Goal: Task Accomplishment & Management: Use online tool/utility

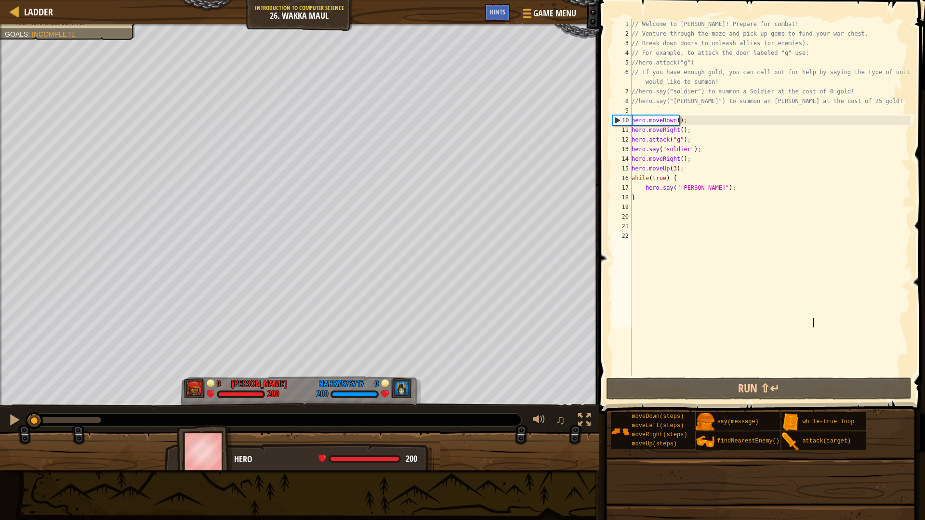
drag, startPoint x: 53, startPoint y: 419, endPoint x: 0, endPoint y: 307, distance: 124.0
click at [0, 417] on div "♫" at bounding box center [299, 417] width 599 height 29
click at [15, 15] on div at bounding box center [15, 11] width 12 height 12
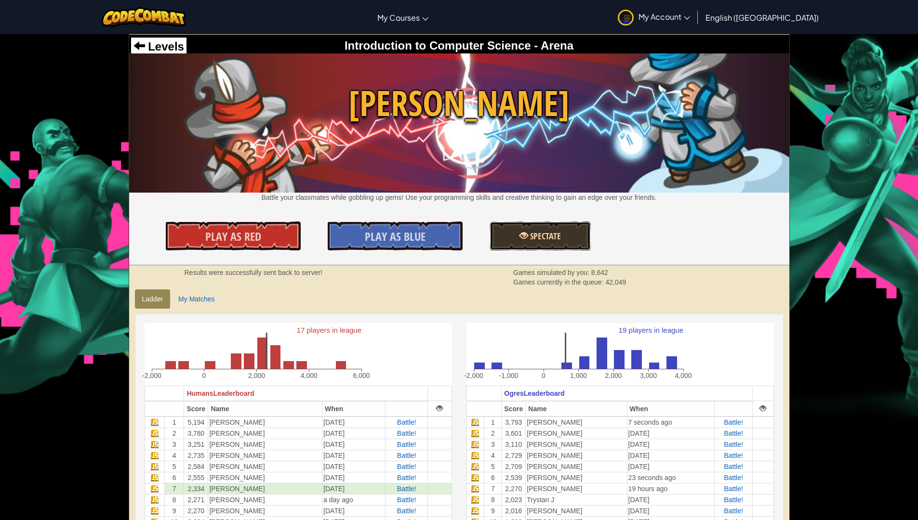
click at [575, 229] on link "Spectate" at bounding box center [540, 236] width 101 height 29
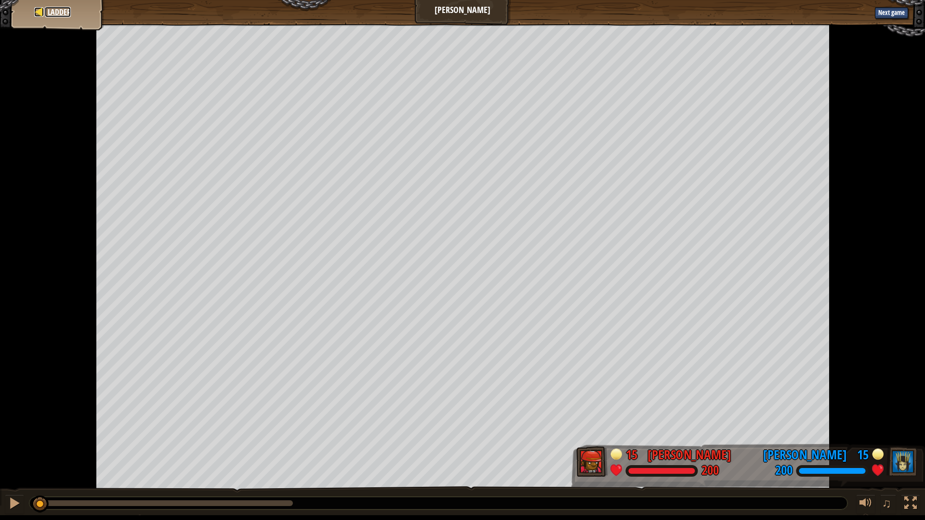
click at [57, 8] on span "Ladder" at bounding box center [59, 12] width 23 height 11
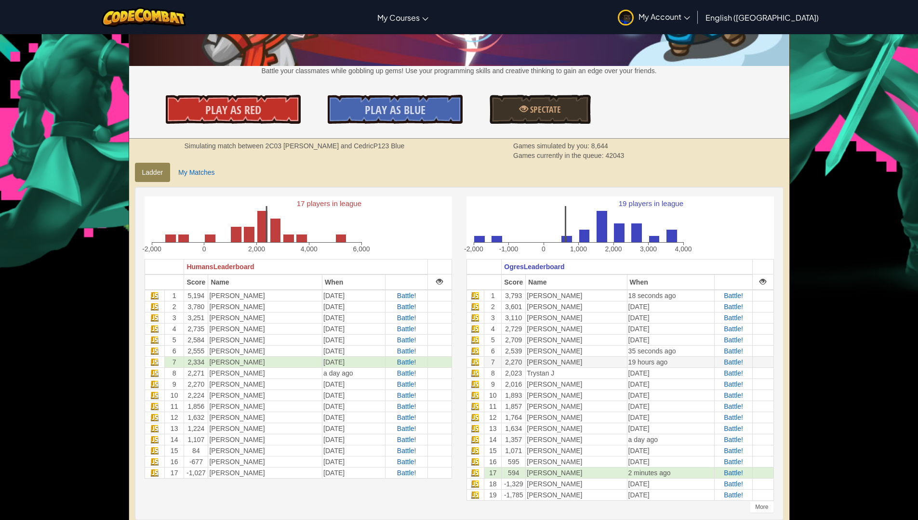
scroll to position [145, 0]
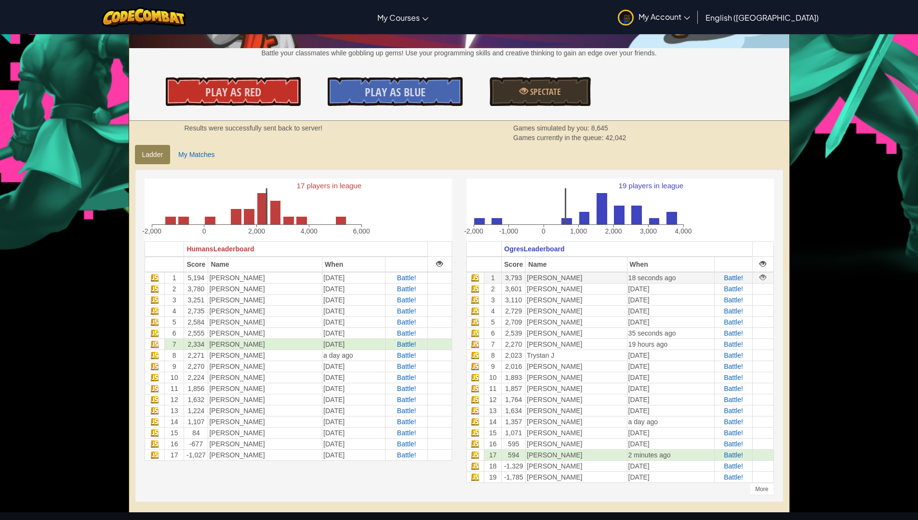
click at [763, 279] on div at bounding box center [762, 277] width 7 height 7
click at [533, 96] on span "Spectate" at bounding box center [544, 92] width 33 height 12
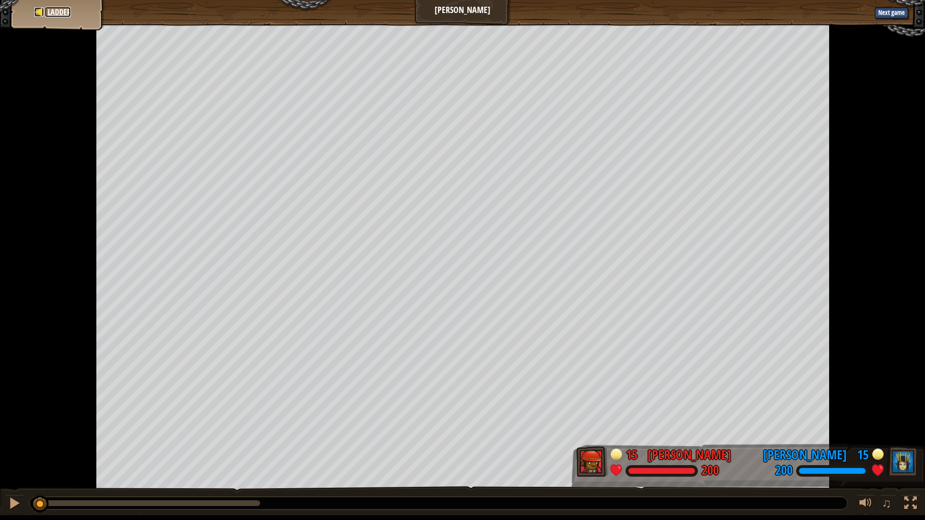
click at [46, 11] on link "Ladder" at bounding box center [58, 12] width 26 height 11
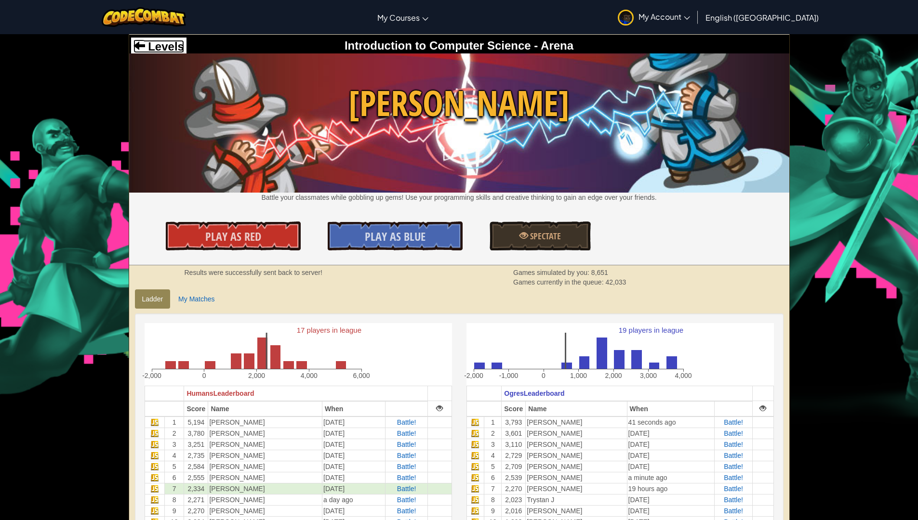
click at [172, 45] on span "Levels" at bounding box center [164, 46] width 39 height 13
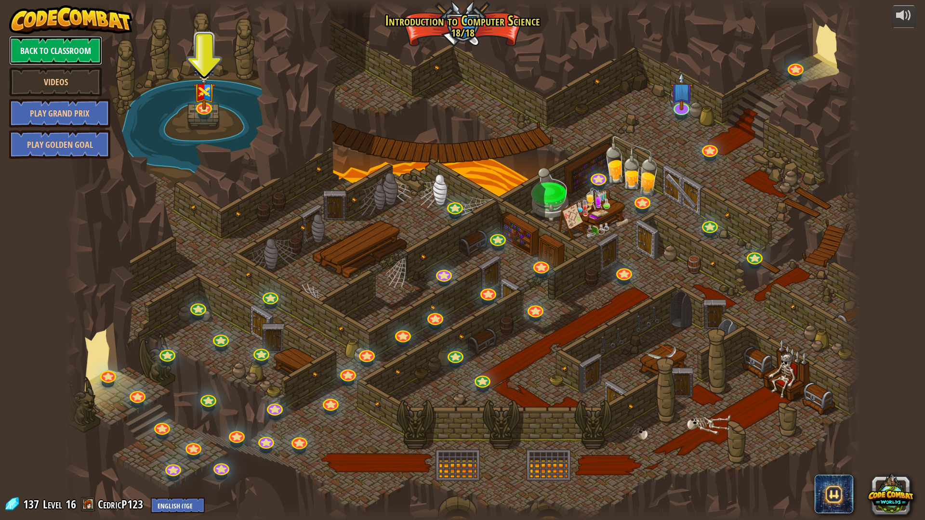
click at [72, 48] on link "Back to Classroom" at bounding box center [55, 50] width 93 height 29
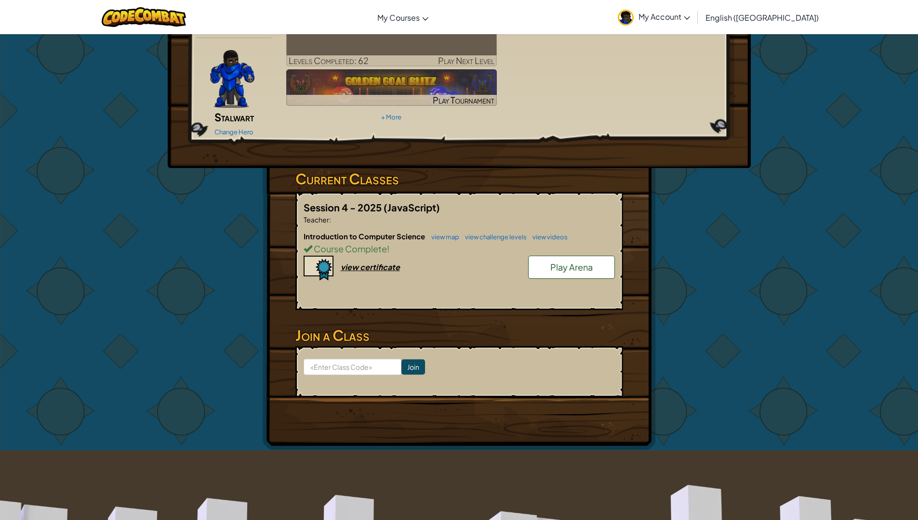
scroll to position [48, 0]
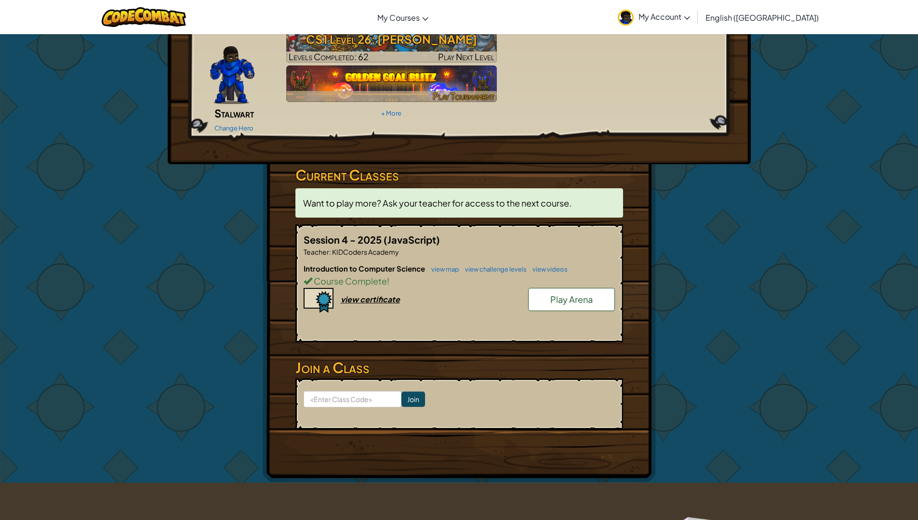
click at [375, 87] on img at bounding box center [391, 84] width 211 height 37
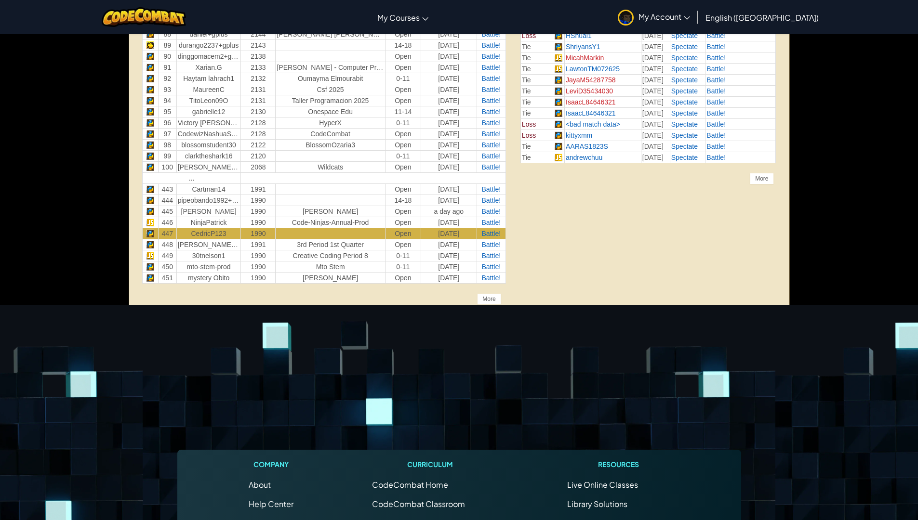
scroll to position [1339, 0]
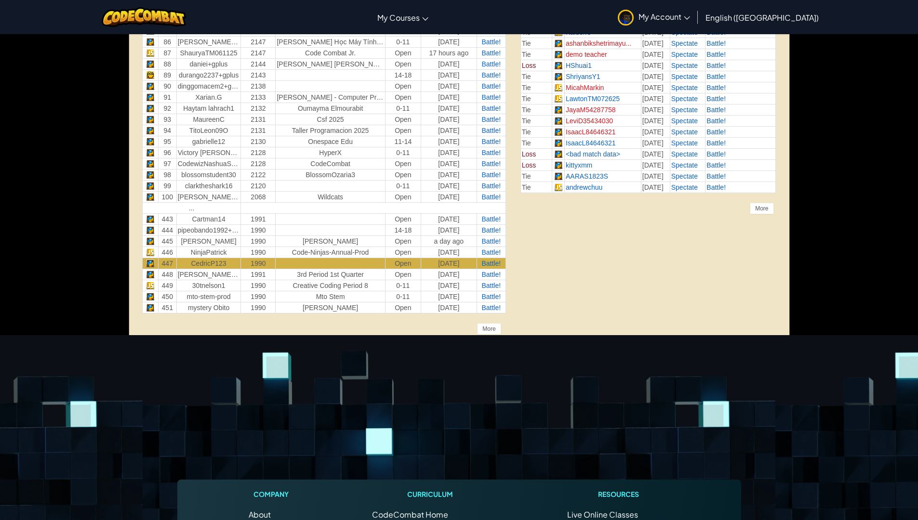
click at [192, 208] on td "..." at bounding box center [191, 207] width 99 height 11
drag, startPoint x: 193, startPoint y: 209, endPoint x: 587, endPoint y: 205, distance: 394.7
click at [492, 329] on div "More" at bounding box center [489, 329] width 24 height 12
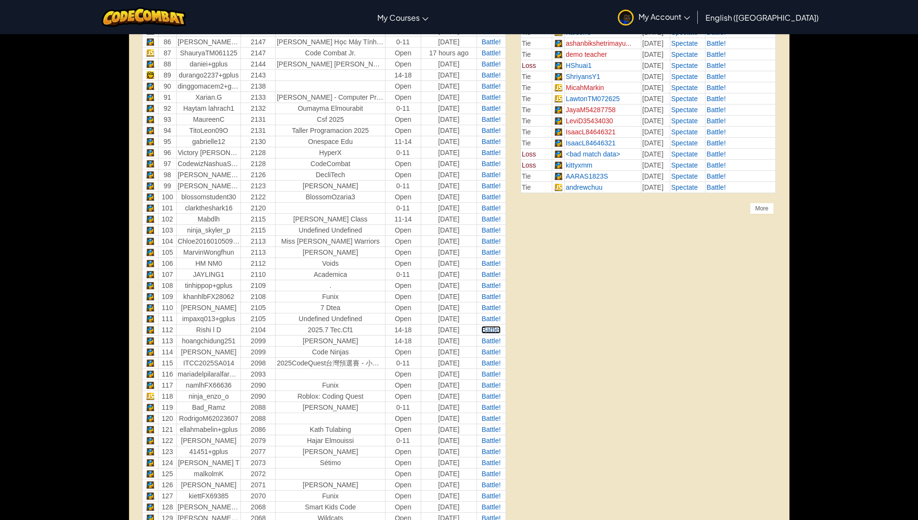
click at [491, 329] on span "Battle!" at bounding box center [490, 330] width 19 height 8
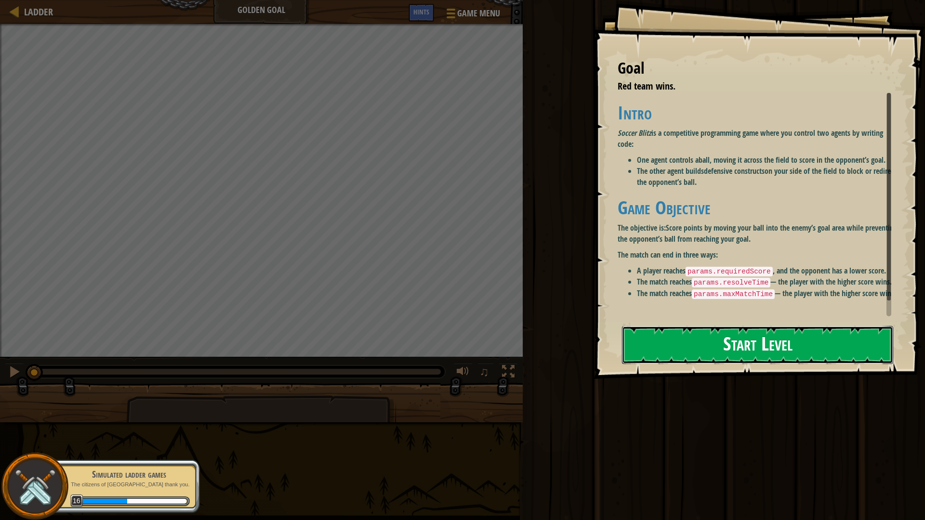
click at [725, 339] on button "Start Level" at bounding box center [757, 345] width 271 height 38
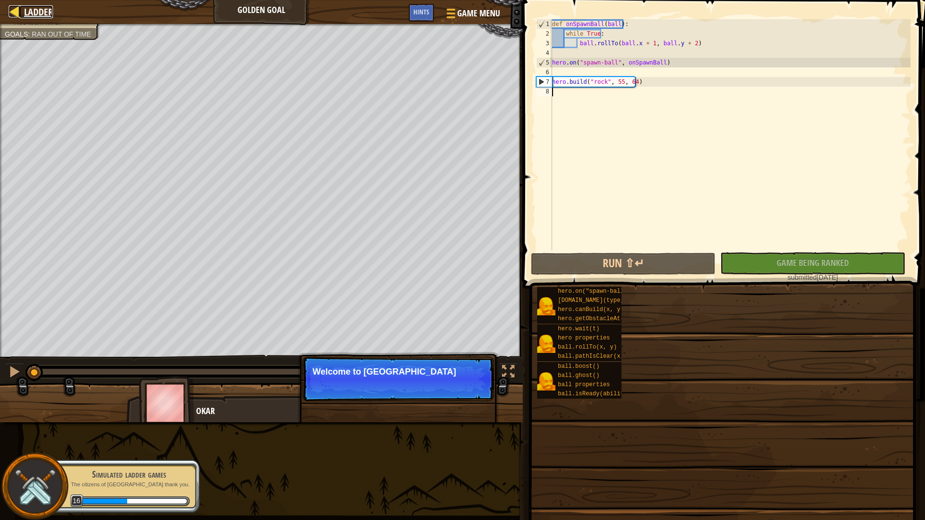
click at [30, 14] on span "Ladder" at bounding box center [38, 11] width 29 height 13
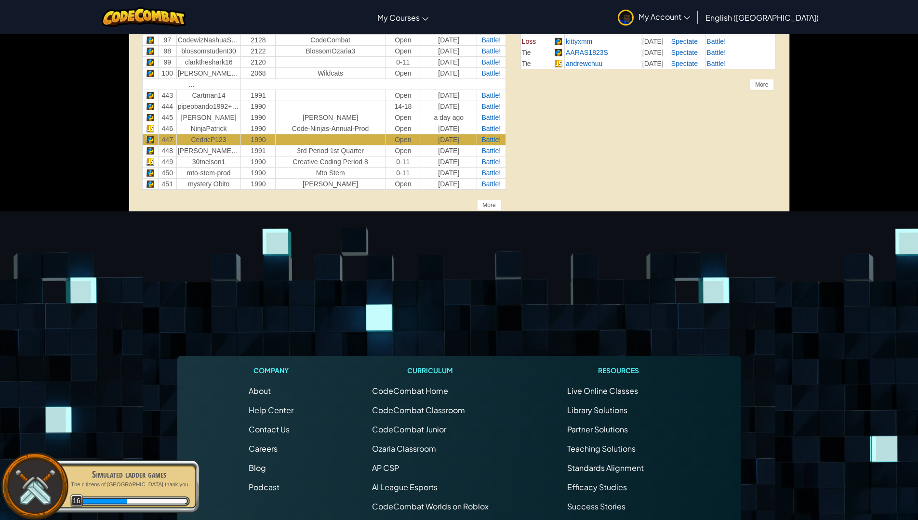
scroll to position [1446, 0]
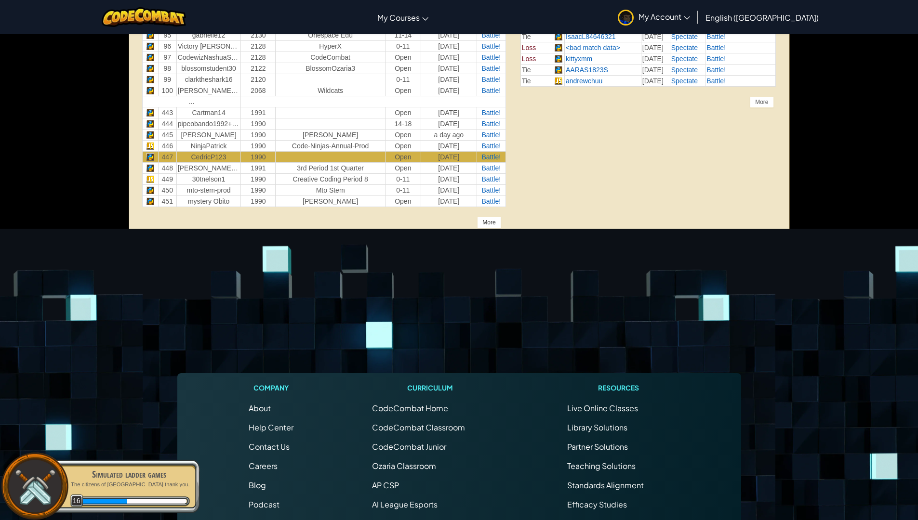
click at [485, 217] on div "More" at bounding box center [489, 223] width 24 height 12
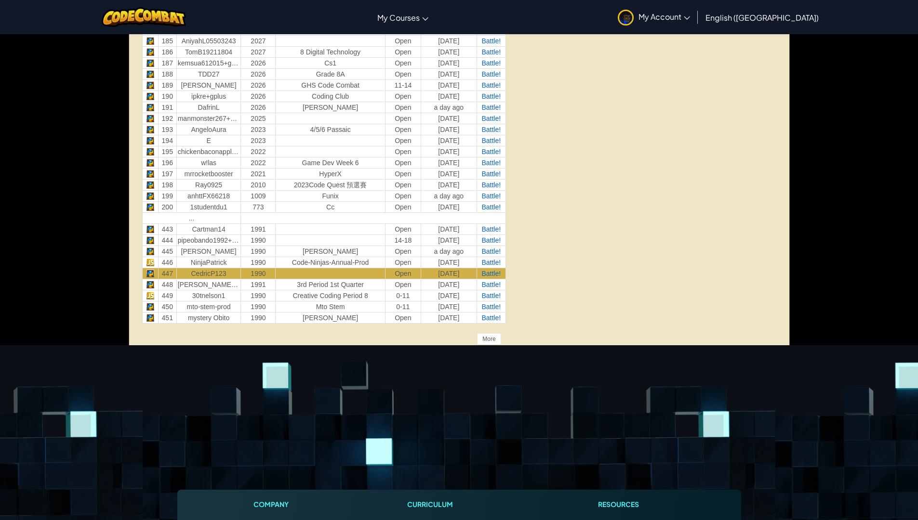
scroll to position [2361, 0]
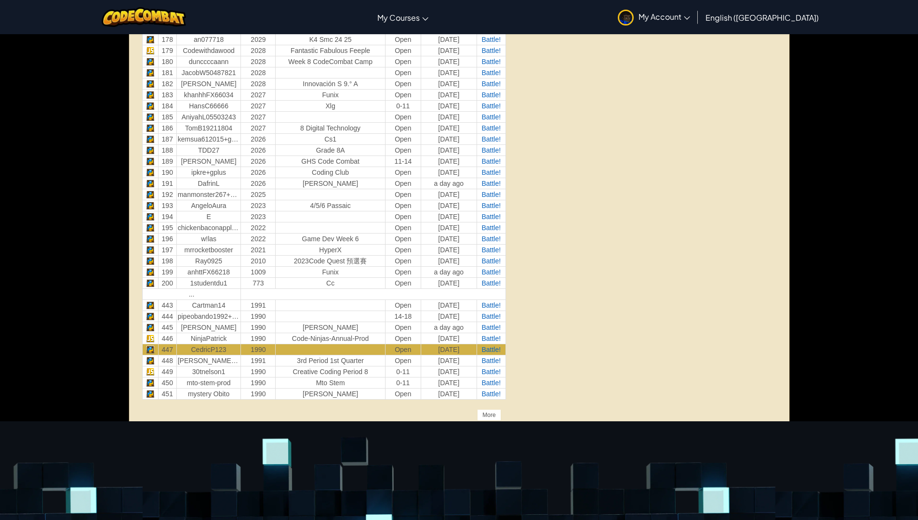
click at [486, 416] on div "More" at bounding box center [489, 416] width 24 height 12
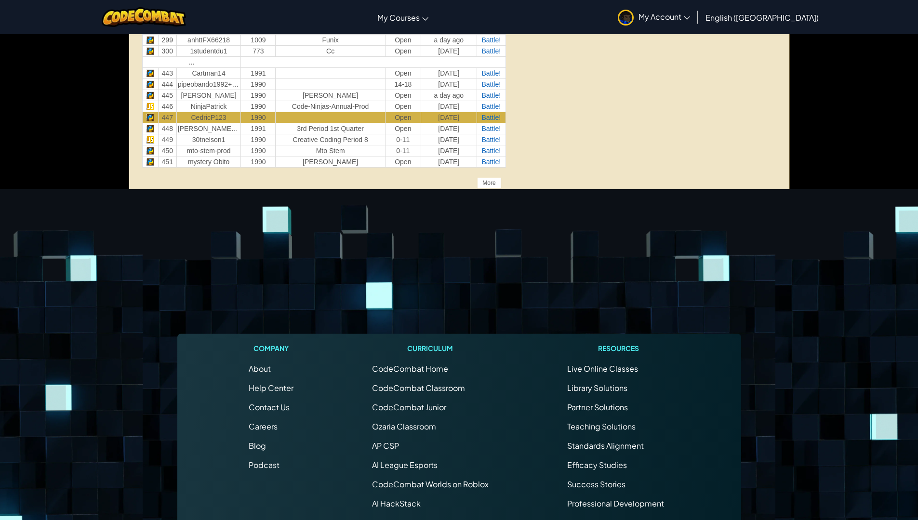
scroll to position [3662, 0]
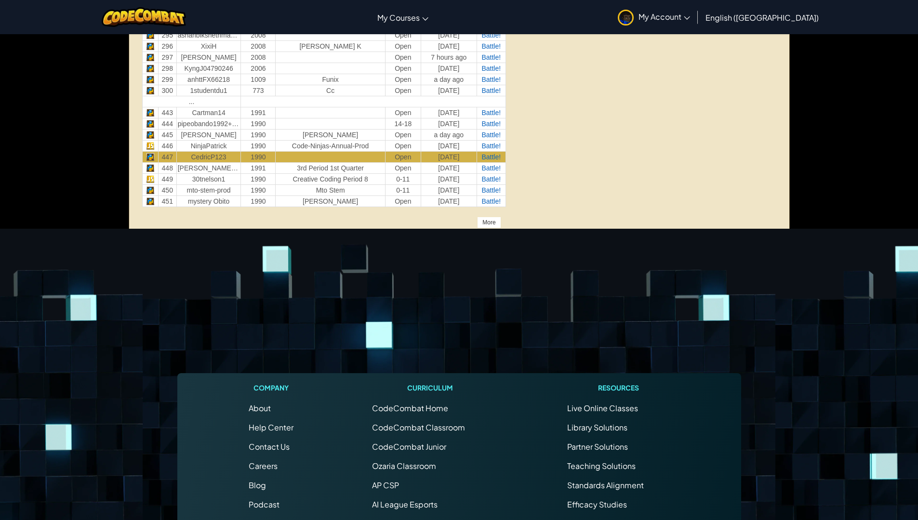
click at [492, 226] on div "More" at bounding box center [489, 223] width 24 height 12
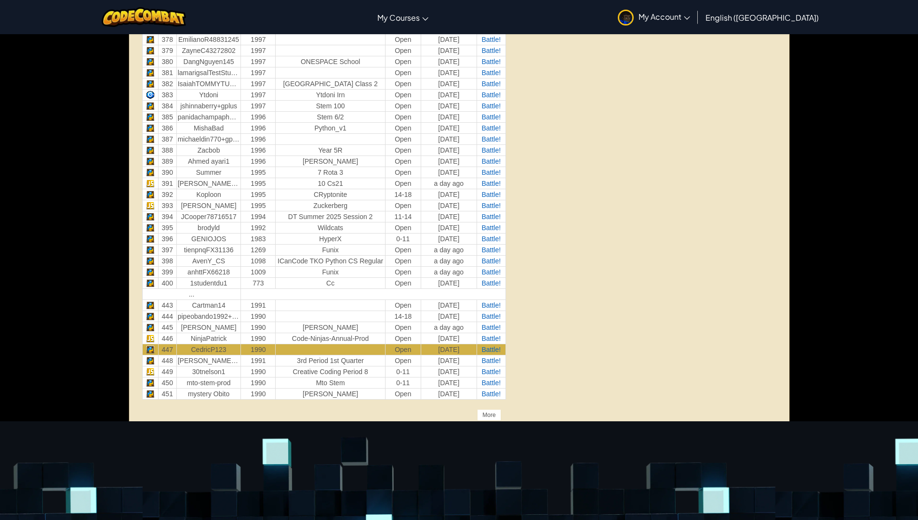
scroll to position [4819, 0]
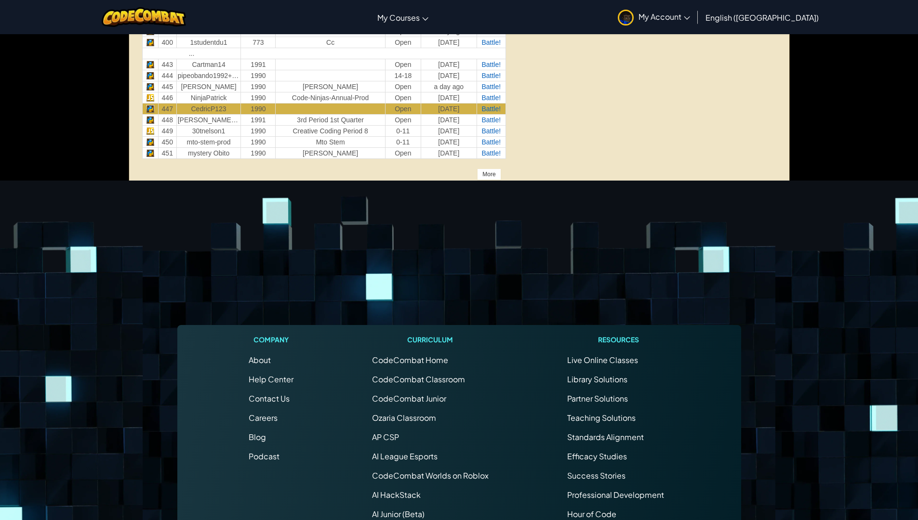
click at [491, 175] on div "More" at bounding box center [489, 175] width 24 height 12
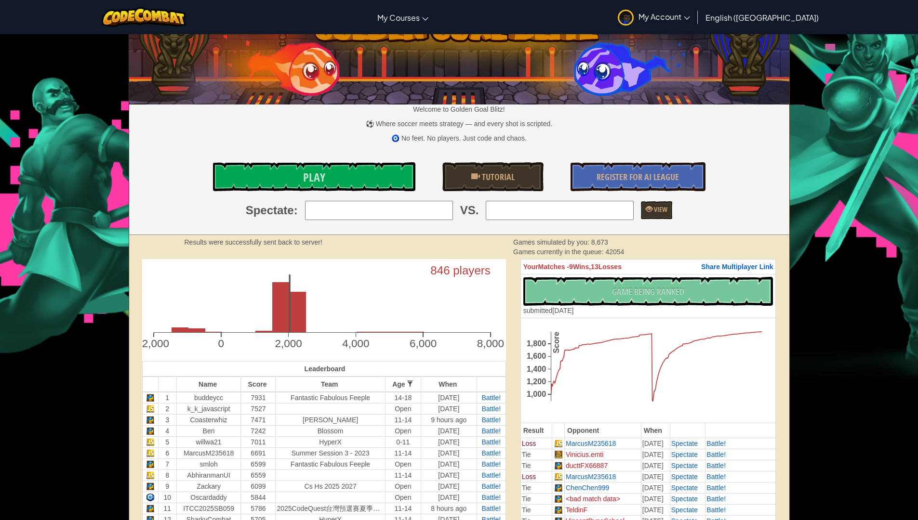
scroll to position [48, 0]
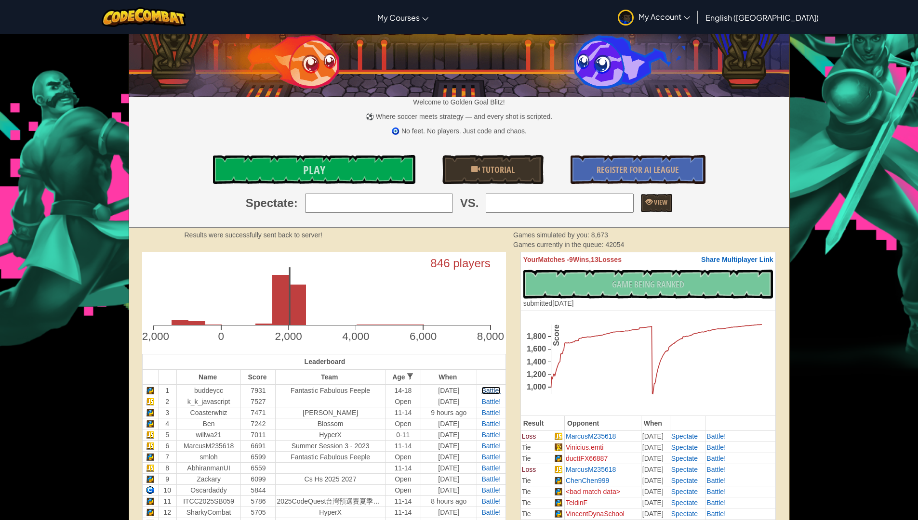
click at [496, 388] on span "Battle!" at bounding box center [490, 391] width 19 height 8
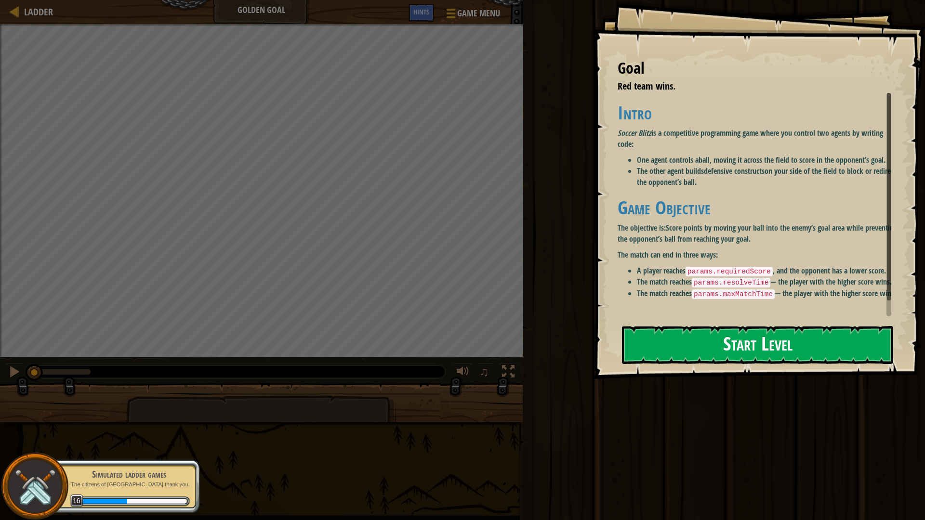
click at [707, 337] on button "Start Level" at bounding box center [757, 345] width 271 height 38
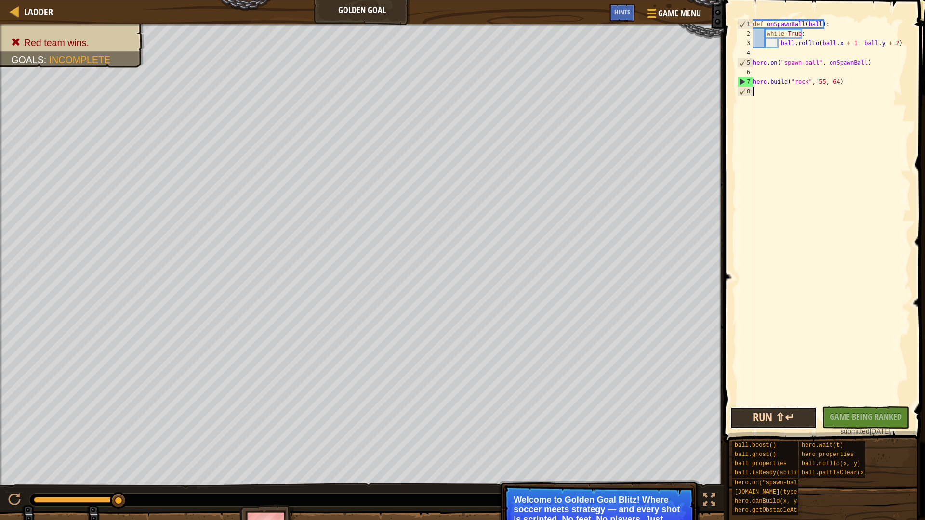
click at [801, 421] on button "Run ⇧↵" at bounding box center [773, 418] width 87 height 22
click at [818, 80] on div "def onSpawnBall ( ball ) : while True : ball . rollTo ( ball . x + 1 , ball . y…" at bounding box center [831, 221] width 160 height 405
click at [820, 82] on div "def onSpawnBall ( ball ) : while True : ball . rollTo ( ball . x + 1 , ball . y…" at bounding box center [831, 221] width 160 height 405
type textarea "hero.build("rock", 54, 64)"
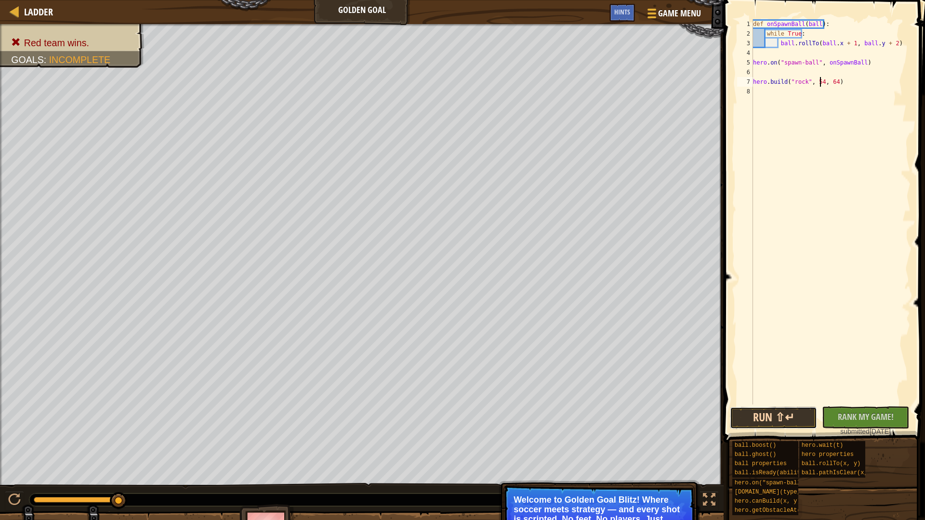
click at [793, 410] on button "Run ⇧↵" at bounding box center [773, 418] width 87 height 22
click at [754, 57] on div "def onSpawnBall ( ball ) : while True : ball . rollTo ( ball . x + 1 , ball . y…" at bounding box center [831, 221] width 160 height 405
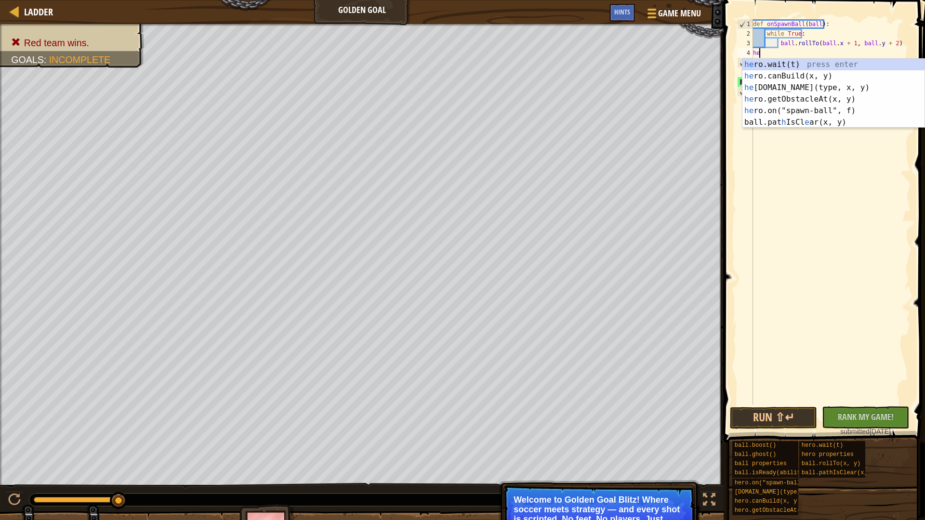
scroll to position [4, 0]
type textarea "hero"
click at [801, 88] on div "hero .wait(t) press enter hero .canBuild(x, y) press enter hero .build(type, x,…" at bounding box center [834, 99] width 182 height 81
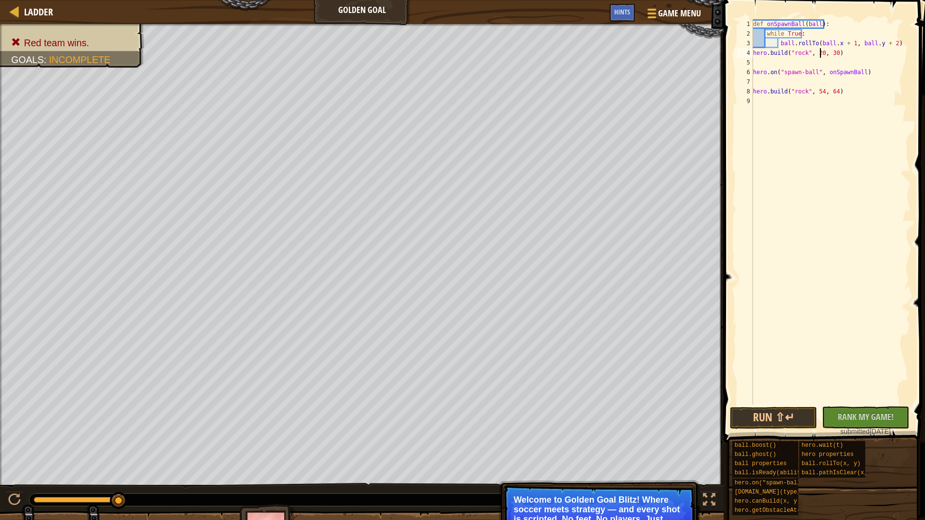
click at [820, 51] on div "def onSpawnBall ( ball ) : while True : ball . rollTo ( ball . x + 1 , ball . y…" at bounding box center [831, 221] width 160 height 405
click at [834, 55] on div "def onSpawnBall ( ball ) : while True : ball . rollTo ( ball . x + 1 , ball . y…" at bounding box center [831, 221] width 160 height 405
click at [773, 417] on button "Run ⇧↵" at bounding box center [773, 418] width 87 height 22
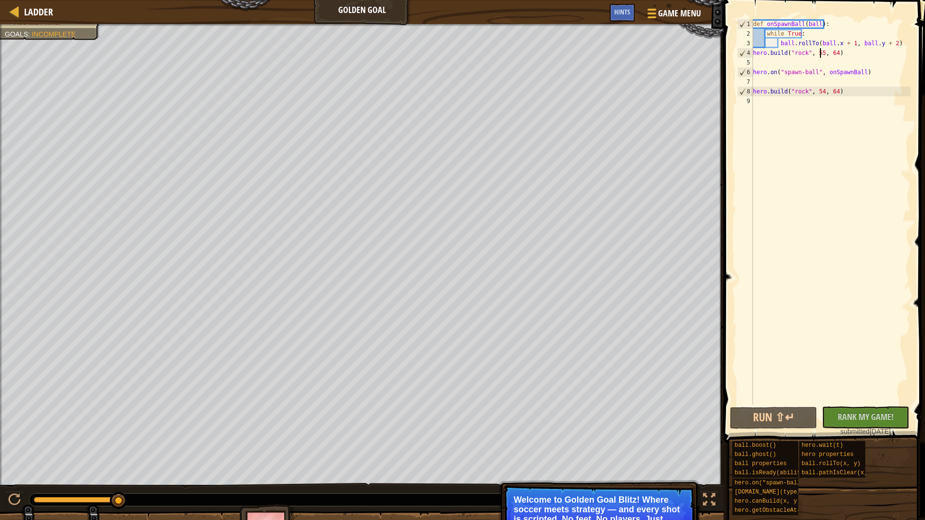
click at [819, 53] on div "def onSpawnBall ( ball ) : while True : ball . rollTo ( ball . x + 1 , ball . y…" at bounding box center [831, 221] width 160 height 405
click at [829, 53] on div "def onSpawnBall ( ball ) : while True : ball . rollTo ( ball . x + 1 , ball . y…" at bounding box center [831, 221] width 160 height 405
type textarea "hero.build("rock", 1, 6)"
click at [799, 412] on button "Run ⇧↵" at bounding box center [773, 418] width 87 height 22
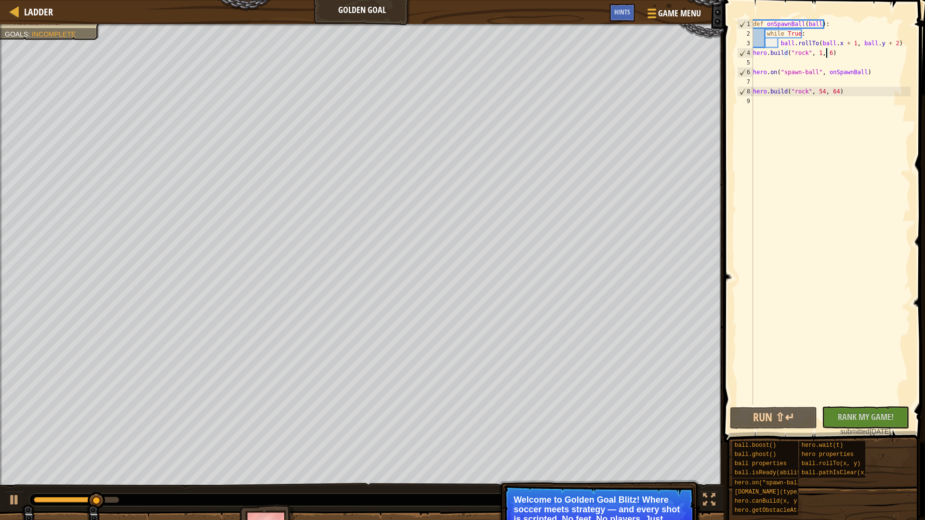
click at [847, 385] on div "def onSpawnBall ( ball ) : while True : ball . rollTo ( ball . x + 1 , ball . y…" at bounding box center [831, 221] width 160 height 405
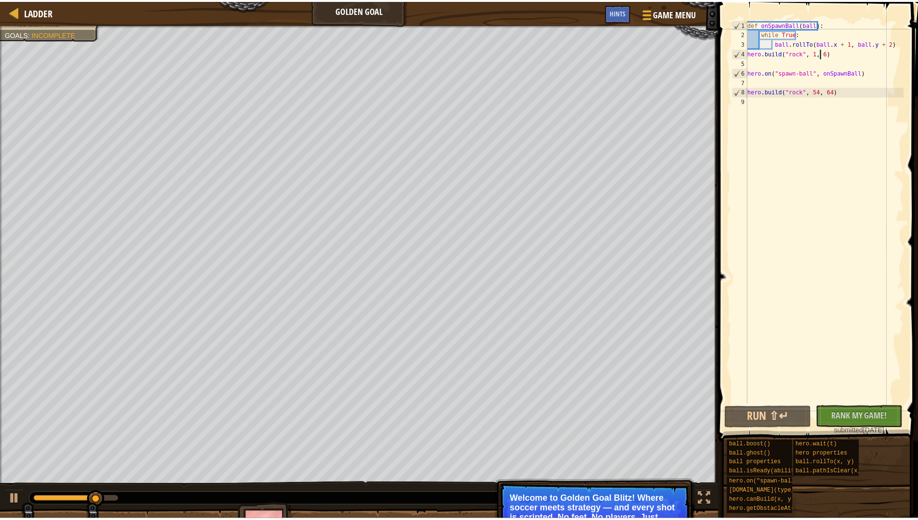
scroll to position [4, 0]
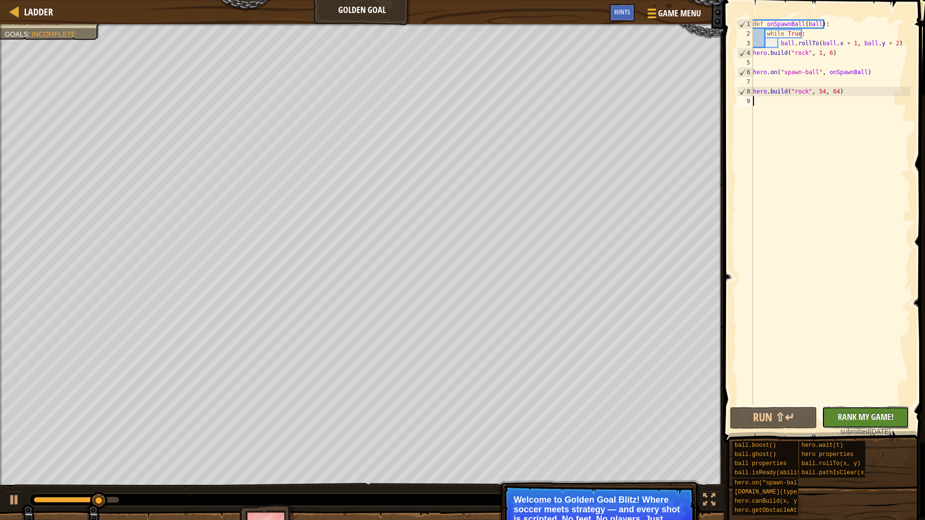
click at [854, 413] on span "Rank My Game!" at bounding box center [866, 417] width 56 height 12
click at [23, 13] on link "Ladder" at bounding box center [36, 11] width 34 height 13
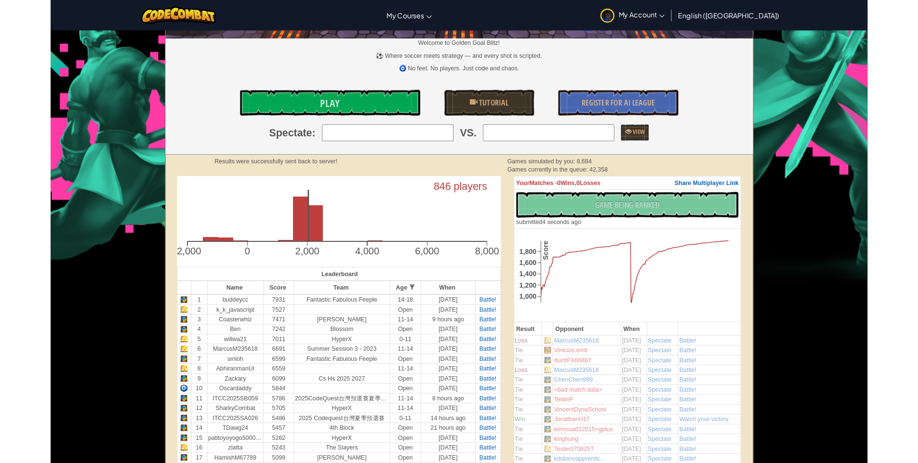
scroll to position [96, 0]
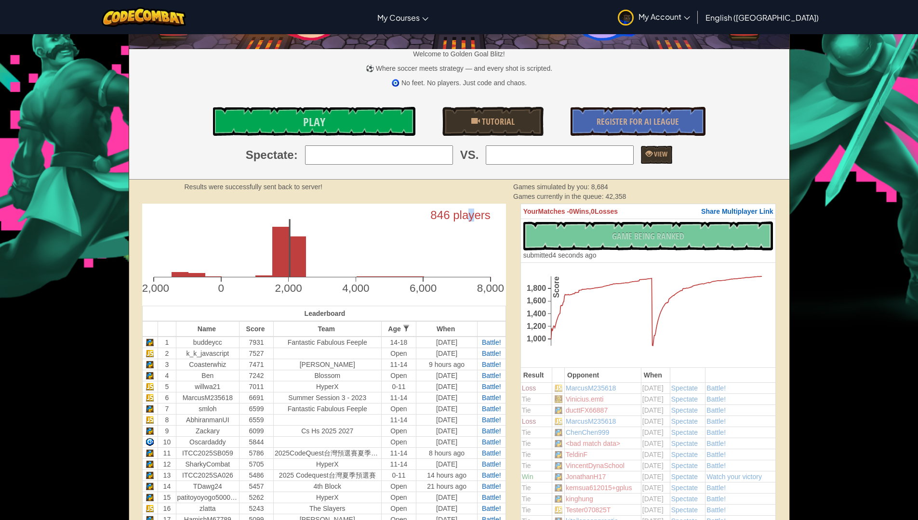
click at [469, 220] on text "846 players" at bounding box center [460, 215] width 60 height 13
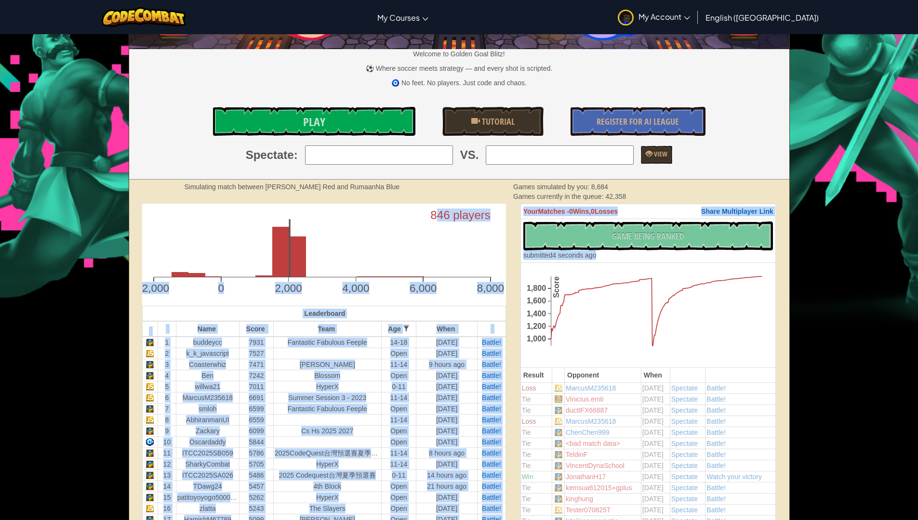
drag, startPoint x: 434, startPoint y: 219, endPoint x: 701, endPoint y: 251, distance: 269.3
click at [444, 117] on link "Tutorial" at bounding box center [492, 121] width 101 height 29
